Goal: Find contact information: Obtain details needed to contact an individual or organization

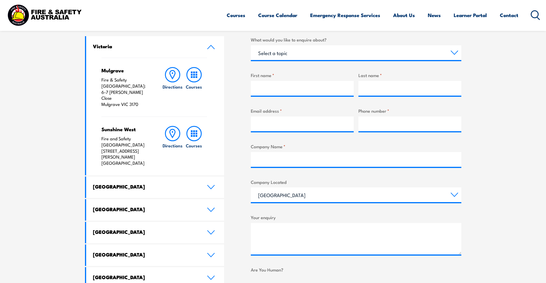
scroll to position [235, 0]
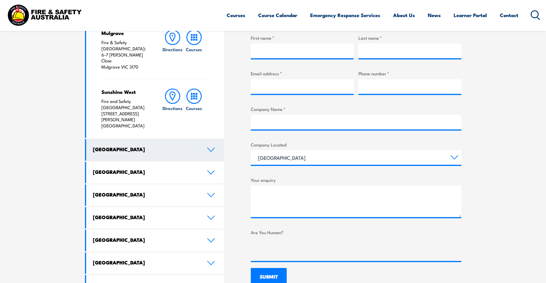
click at [205, 139] on link "[GEOGRAPHIC_DATA]" at bounding box center [155, 149] width 138 height 21
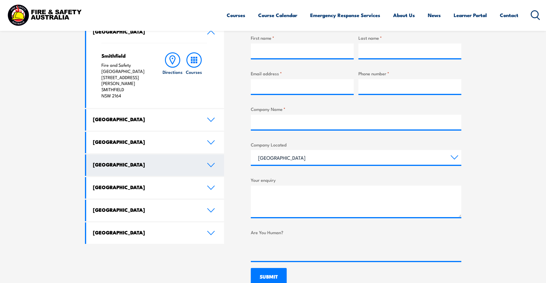
click at [175, 161] on h4 "[GEOGRAPHIC_DATA]" at bounding box center [145, 164] width 105 height 6
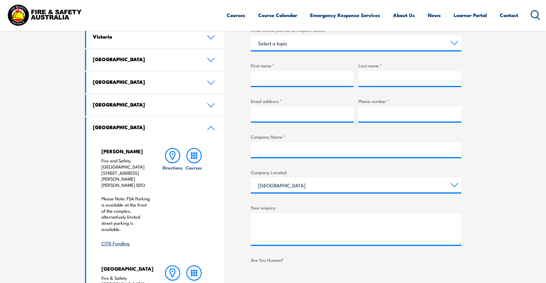
scroll to position [206, 0]
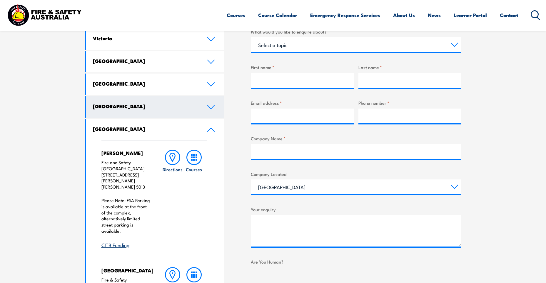
click at [172, 108] on h4 "[GEOGRAPHIC_DATA]" at bounding box center [145, 106] width 105 height 6
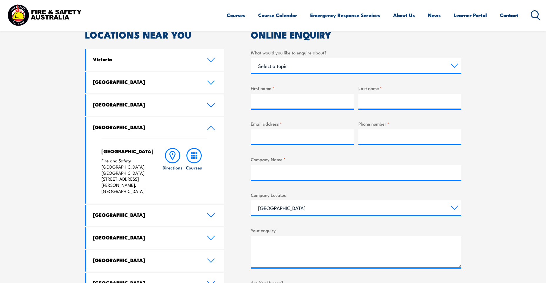
scroll to position [147, 0]
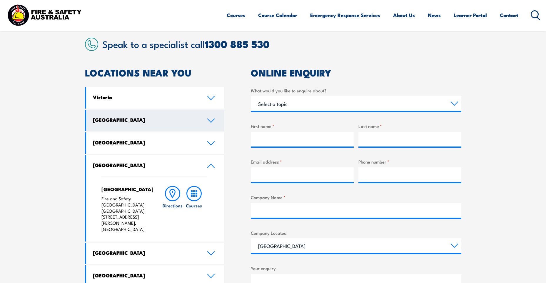
click at [140, 130] on link "[GEOGRAPHIC_DATA]" at bounding box center [155, 120] width 138 height 21
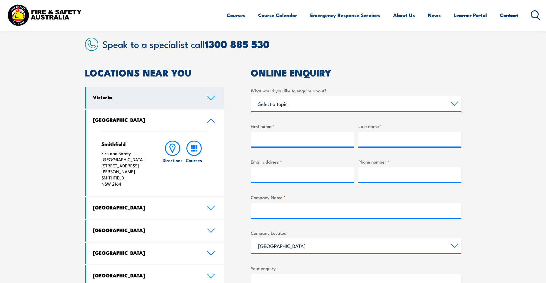
click at [150, 101] on link "Victoria" at bounding box center [155, 97] width 138 height 21
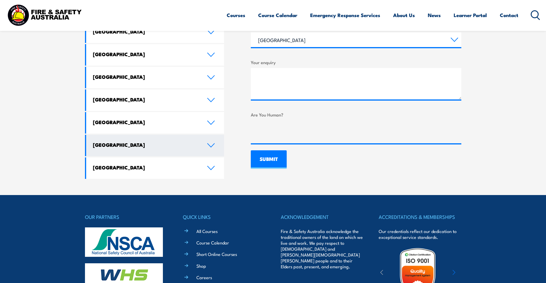
click at [143, 135] on link "[GEOGRAPHIC_DATA]" at bounding box center [155, 145] width 138 height 21
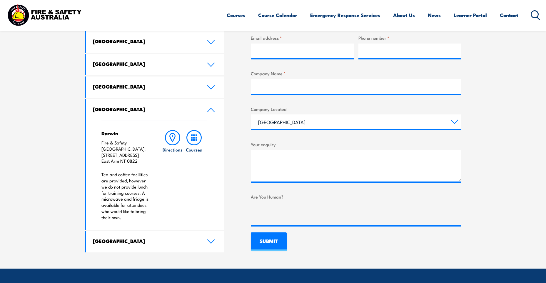
scroll to position [289, 0]
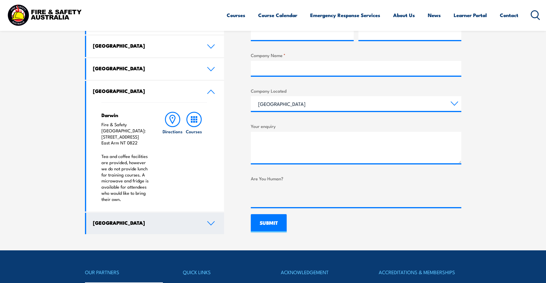
click at [143, 220] on link "[GEOGRAPHIC_DATA]" at bounding box center [155, 223] width 138 height 21
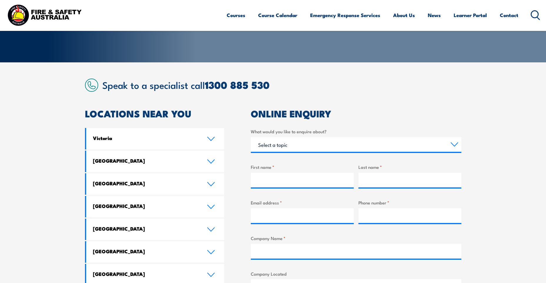
scroll to position [113, 0]
